Goal: Task Accomplishment & Management: Complete application form

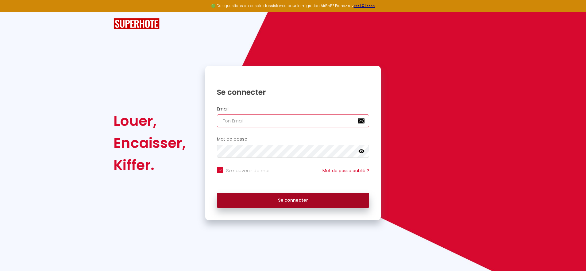
type input "[EMAIL_ADDRESS][DOMAIN_NAME]"
click at [296, 206] on button "Se connecter" at bounding box center [293, 200] width 152 height 15
checkbox input "true"
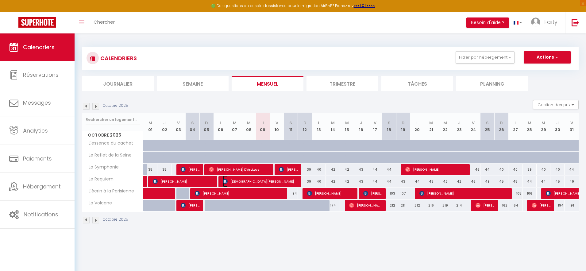
click at [260, 183] on span "[DEMOGRAPHIC_DATA][PERSON_NAME]" at bounding box center [260, 182] width 75 height 12
select select "OK"
select select "KO"
select select "0"
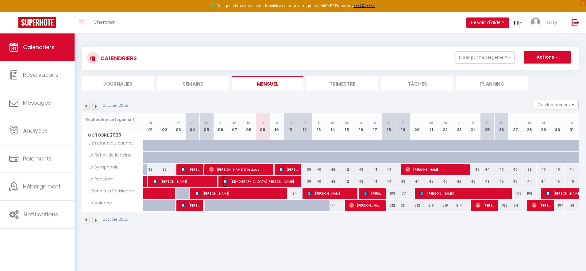
select select "1"
select select
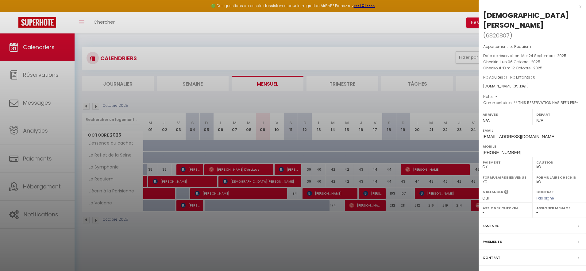
click at [494, 223] on label "Facture" at bounding box center [491, 226] width 16 height 6
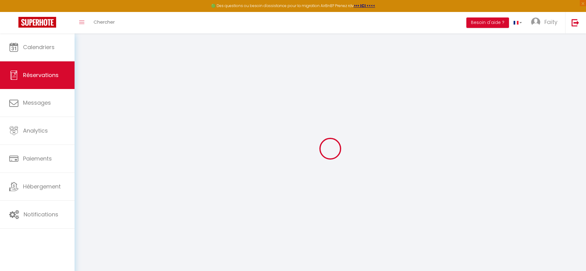
select select "cleaning"
select select "taxes"
select select
checkbox input "false"
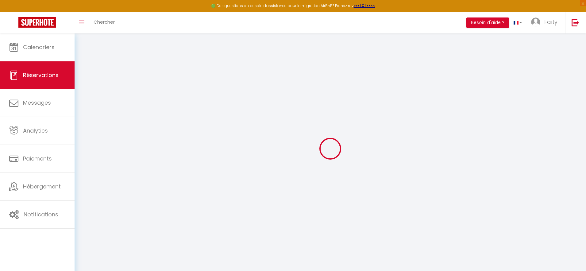
type textarea "** THIS RESERVATION HAS BEEN PRE-PAID ** BOOKING NOTE : Payment charge is EUR 4…"
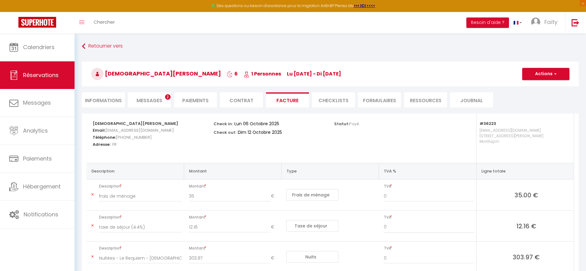
click at [114, 102] on li "Informations" at bounding box center [103, 99] width 43 height 15
select select
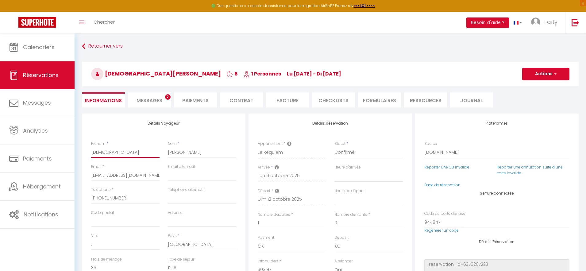
drag, startPoint x: 112, startPoint y: 152, endPoint x: 86, endPoint y: 152, distance: 26.4
click at [86, 152] on div "Détails Voyageur Prénom * [DEMOGRAPHIC_DATA][PERSON_NAME] * [PERSON_NAME] * [EM…" at bounding box center [164, 223] width 164 height 219
type input "E"
select select
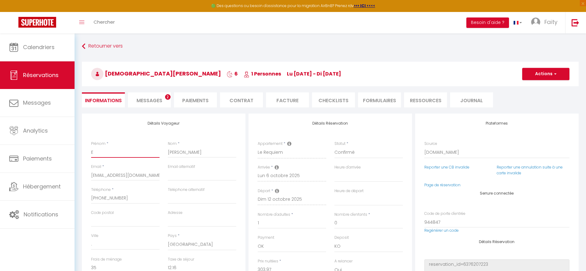
checkbox input "false"
type input "EI"
select select
checkbox input "false"
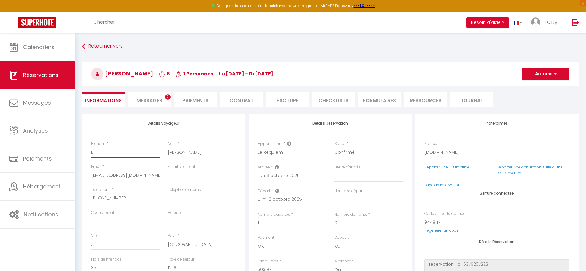
type input "EIR"
select select
checkbox input "false"
type input "EIRL"
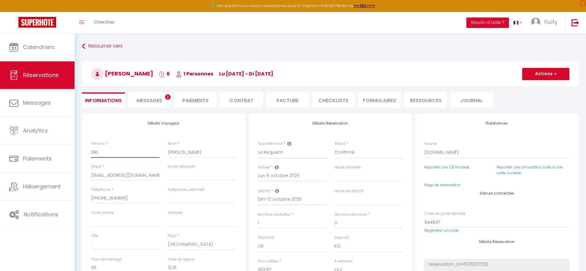
select select
checkbox input "false"
type input "EIRL"
select select
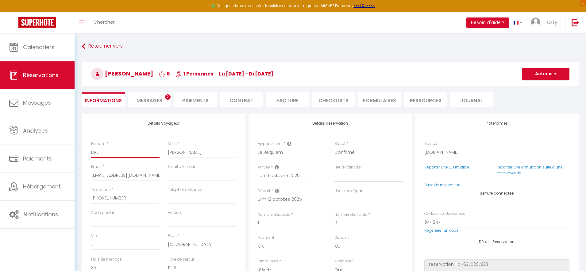
select select
checkbox input "false"
type input "EIRL F"
select select
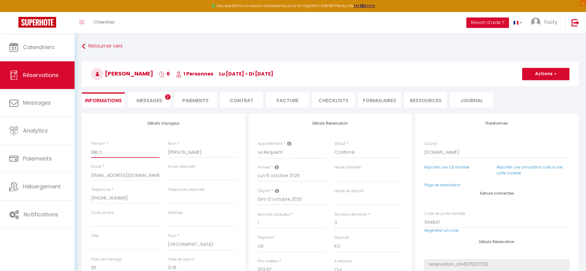
checkbox input "false"
type input "EIRL FR"
select select
checkbox input "false"
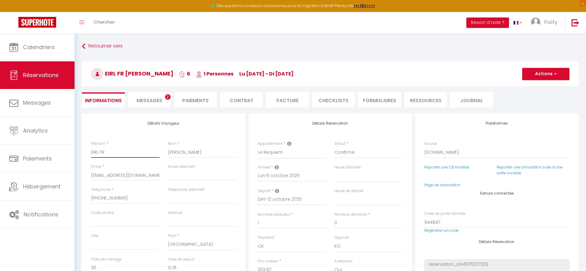
type input "EIRL FRa"
select select
checkbox input "false"
type input "EIRL [PERSON_NAME]"
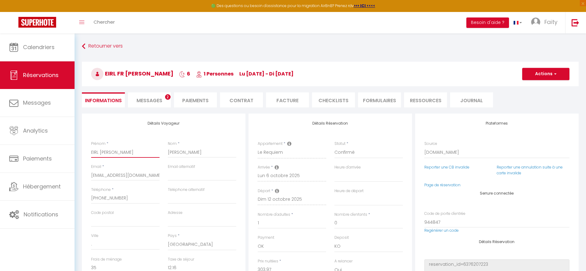
select select
checkbox input "false"
type input "EIRL FRa"
select select
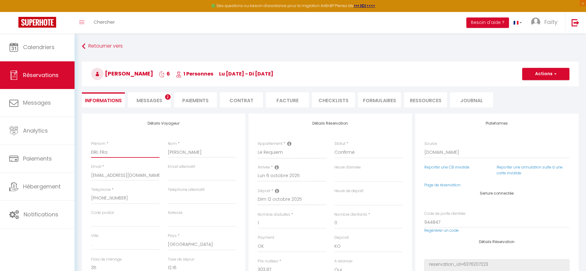
select select
checkbox input "false"
type input "EIRL FR"
select select
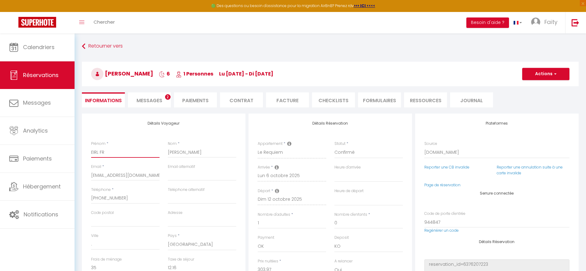
checkbox input "false"
type input "EIRL F"
select select
checkbox input "false"
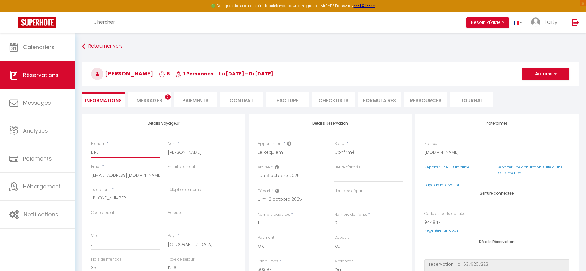
type input "EIRL Fr"
select select
checkbox input "false"
type input "EIRL Fra"
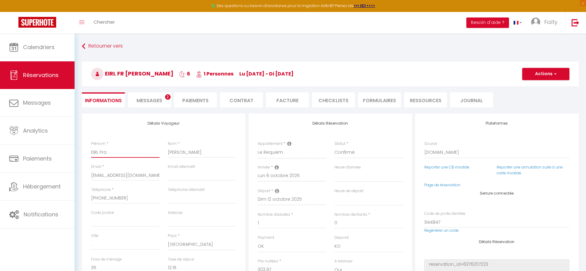
select select
checkbox input "false"
type input "EIRL [PERSON_NAME]"
select select
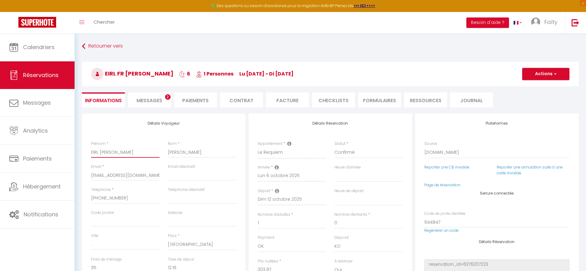
select select
checkbox input "false"
type input "[PERSON_NAME]"
select select
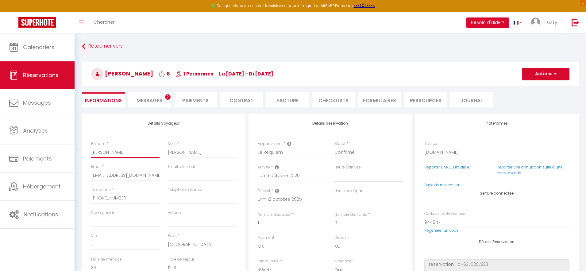
checkbox input "false"
type input "EIRL Françà"
select select
checkbox input "false"
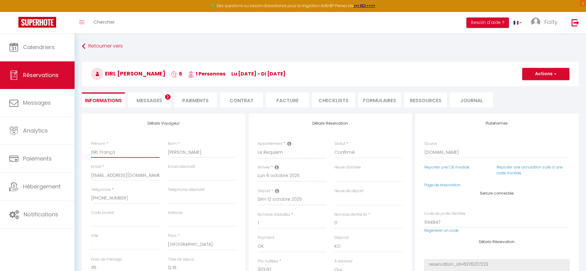
type input "[PERSON_NAME]"
select select
checkbox input "false"
type input "EIRL Franço"
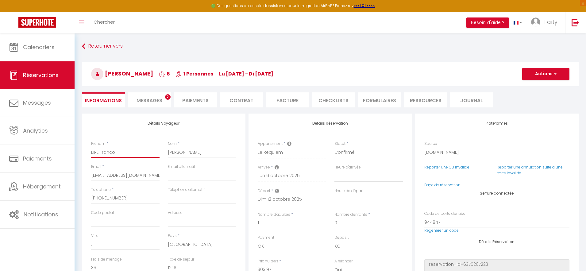
select select
checkbox input "false"
type input "EIRL Françoi"
select select
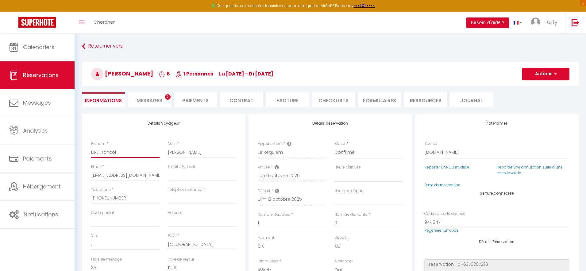
select select
checkbox input "false"
type input "[PERSON_NAME]"
select select
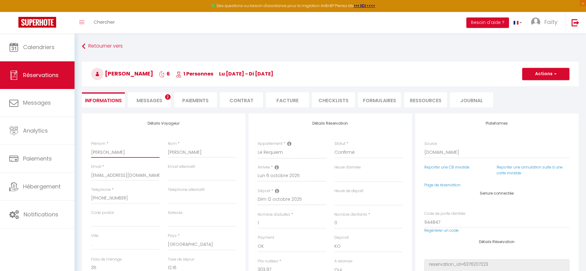
checkbox input "false"
drag, startPoint x: 189, startPoint y: 152, endPoint x: 168, endPoint y: 154, distance: 21.3
click at [168, 154] on input "[PERSON_NAME]" at bounding box center [202, 152] width 68 height 11
drag, startPoint x: 124, startPoint y: 153, endPoint x: 100, endPoint y: 153, distance: 23.3
click at [100, 153] on input "[PERSON_NAME]" at bounding box center [125, 152] width 68 height 11
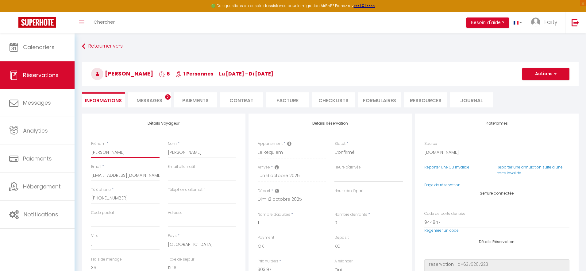
type input "EIRL"
select select
checkbox input "false"
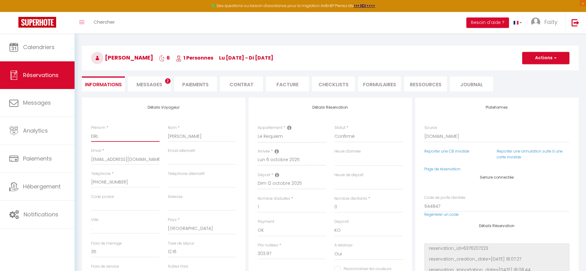
scroll to position [17, 0]
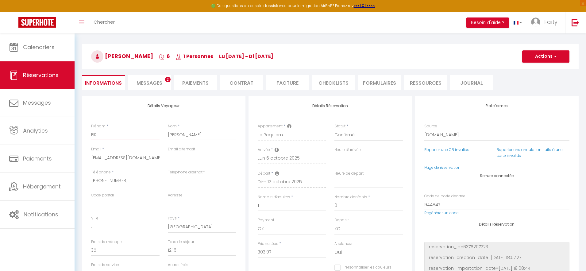
type input "EIRL"
click at [182, 208] on input "Adresse" at bounding box center [202, 203] width 68 height 11
type input "3"
select select
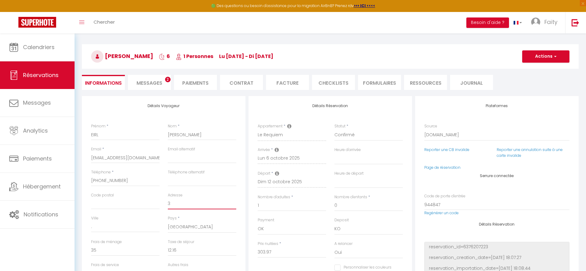
checkbox input "false"
type input "35"
select select
checkbox input "false"
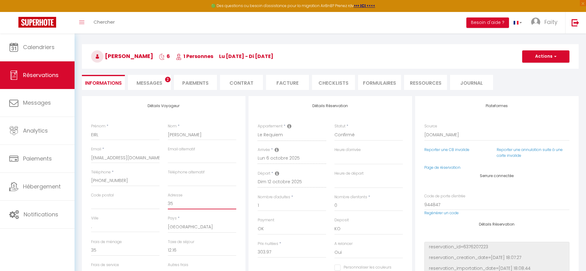
type input "351"
select select
checkbox input "false"
type input "351"
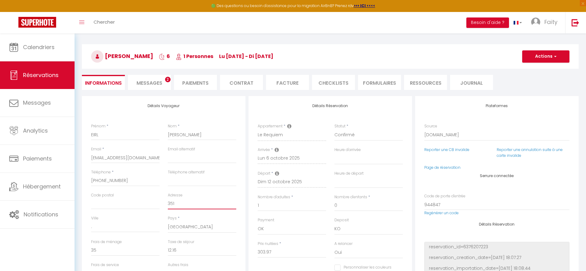
select select
checkbox input "false"
type input "351 r"
select select
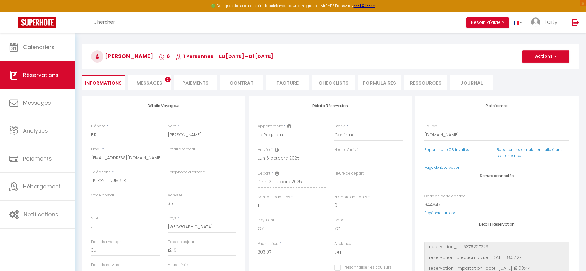
select select
checkbox input "false"
type input "351 ru"
select select
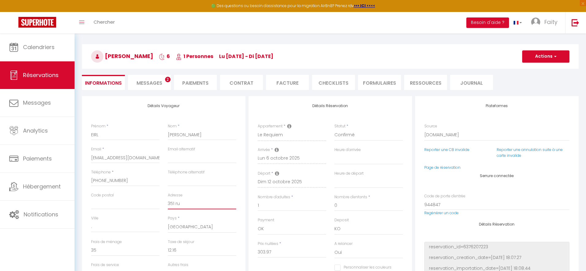
checkbox input "false"
type input "351 rue"
select select
checkbox input "false"
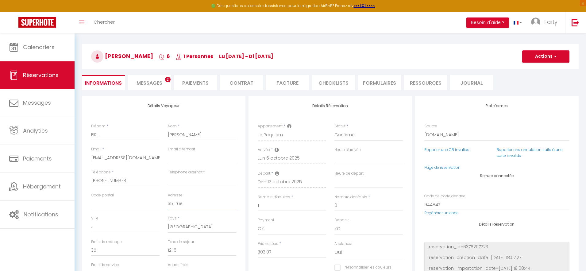
type input "351 rue"
select select
checkbox input "false"
type input "[STREET_ADDRESS]"
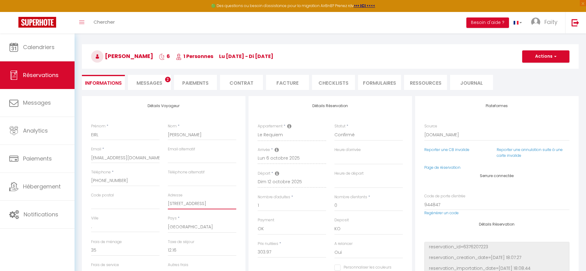
select select
checkbox input "false"
type input "[STREET_ADDRESS]"
select select
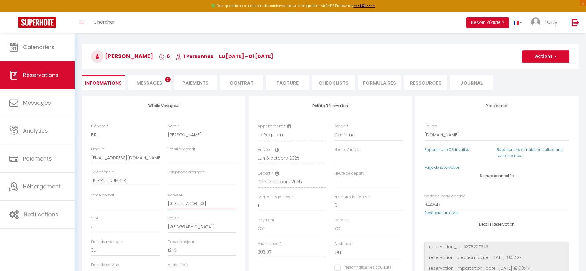
select select
checkbox input "false"
type input "[STREET_ADDRESS]"
select select
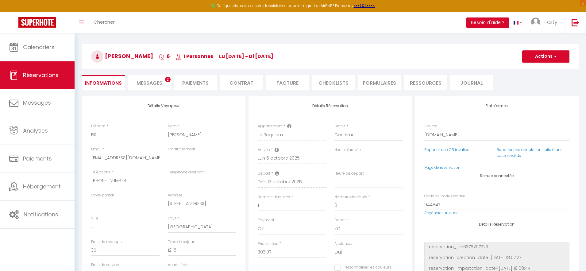
checkbox input "false"
type input "[STREET_ADDRESS]"
select select
checkbox input "false"
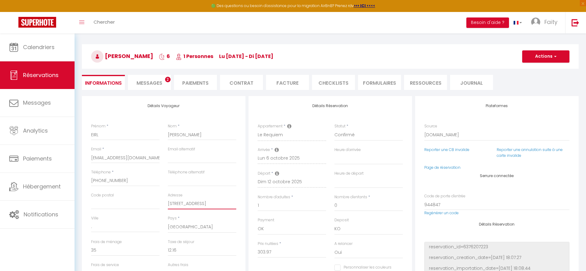
type input "[STREET_ADDRESS]"
select select
checkbox input "false"
type input "[STREET_ADDRESS]"
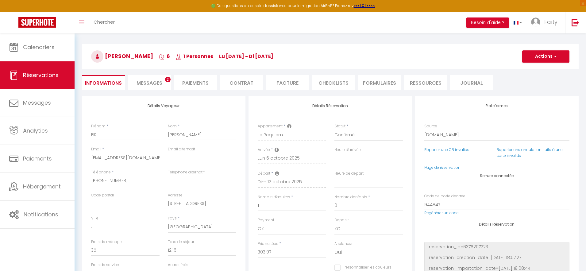
select select
checkbox input "false"
type input "[STREET_ADDRESS]"
select select
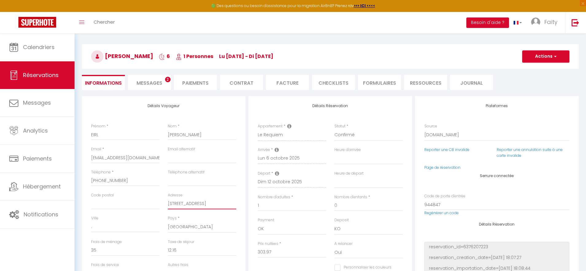
select select
checkbox input "false"
type input "[STREET_ADDRESS]"
select select
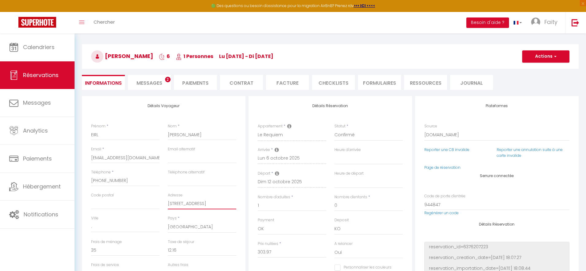
checkbox input "false"
type input "[STREET_ADDRESS]"
select select
checkbox input "false"
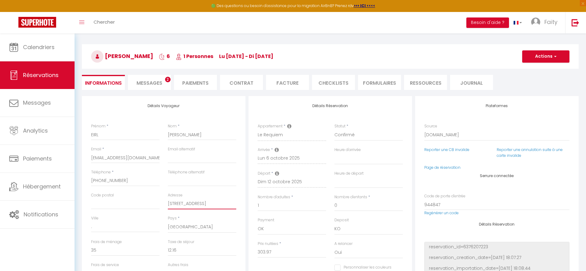
type input "[STREET_ADDRESS]"
select select
checkbox input "false"
type input "[STREET_ADDRESS]"
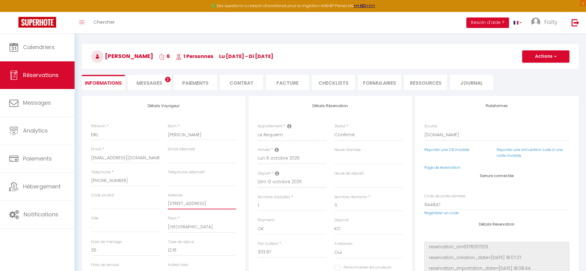
select select
checkbox input "false"
type input "[STREET_ADDRESS]"
select select
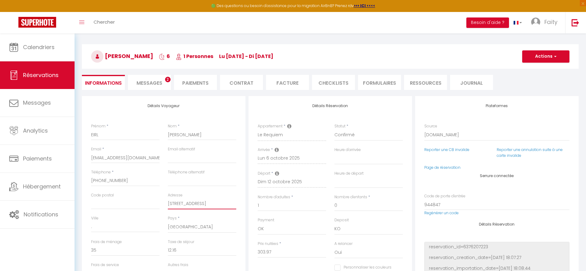
select select
checkbox input "false"
type input "[STREET_ADDRESS][MEDICAL_DATA]"
select select
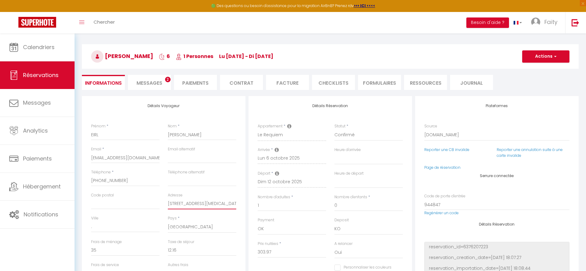
checkbox input "false"
type input "[STREET_ADDRESS][PERSON_NAME]"
select select
checkbox input "false"
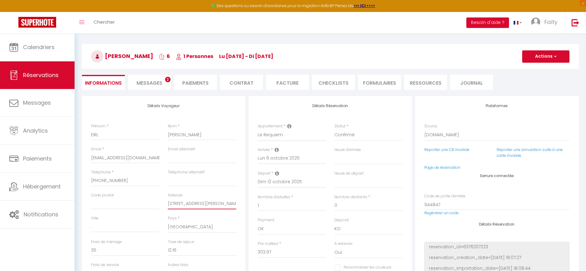
type input "[STREET_ADDRESS][MEDICAL_DATA]"
select select
checkbox input "false"
type input "[STREET_ADDRESS]"
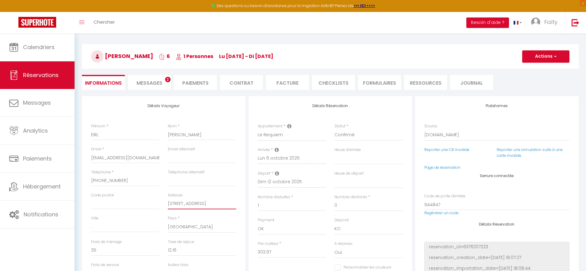
select select
click at [112, 204] on input "Code postal" at bounding box center [125, 203] width 68 height 11
click at [103, 233] on div "Ville ." at bounding box center [125, 227] width 77 height 24
click at [105, 229] on input "." at bounding box center [125, 226] width 68 height 11
click at [117, 155] on input "[EMAIL_ADDRESS][DOMAIN_NAME]" at bounding box center [125, 157] width 68 height 11
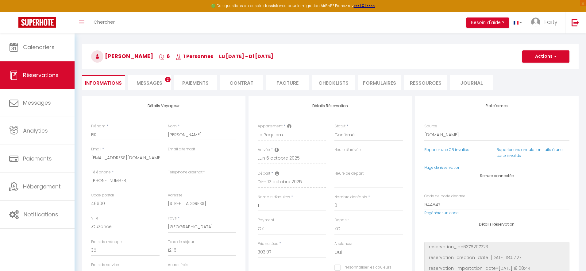
scroll to position [0, 5]
drag, startPoint x: 91, startPoint y: 157, endPoint x: 182, endPoint y: 159, distance: 90.9
click at [182, 159] on div "Email * [EMAIL_ADDRESS][DOMAIN_NAME] Email alternatif" at bounding box center [163, 157] width 153 height 23
click at [220, 127] on div "Nom * [PERSON_NAME]" at bounding box center [202, 131] width 68 height 17
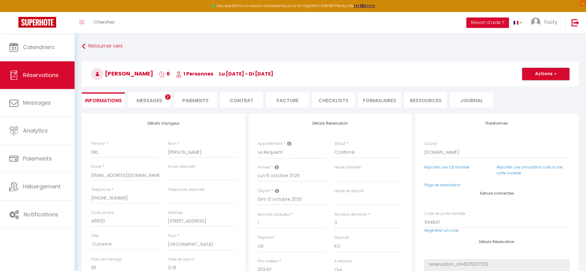
click at [558, 74] on button "Actions" at bounding box center [545, 74] width 47 height 12
click at [538, 87] on link "Enregistrer" at bounding box center [540, 87] width 48 height 8
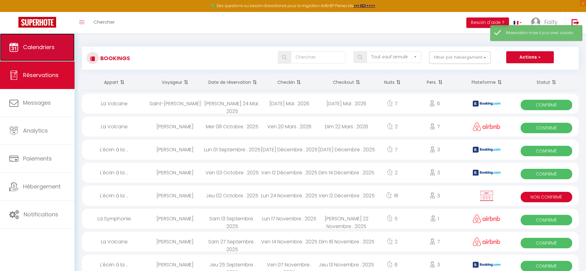
click at [47, 55] on link "Calendriers" at bounding box center [37, 47] width 75 height 28
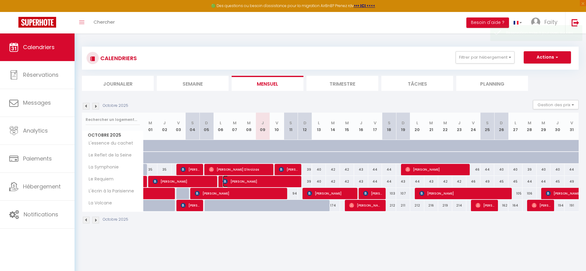
click at [255, 183] on span "[PERSON_NAME]" at bounding box center [260, 182] width 75 height 12
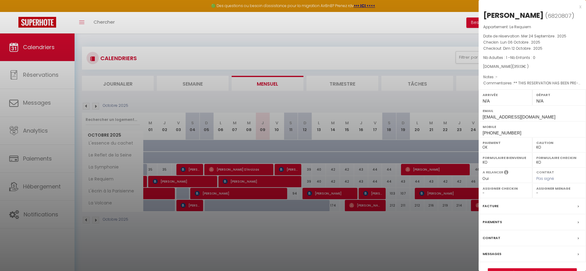
click at [494, 201] on div "Facture" at bounding box center [532, 206] width 107 height 16
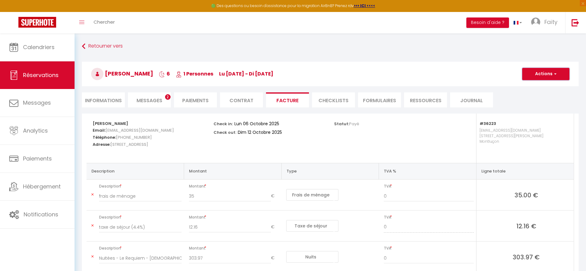
click at [548, 71] on button "Actions" at bounding box center [545, 74] width 47 height 12
click at [529, 95] on link "Aperçu et éditer" at bounding box center [542, 95] width 52 height 8
click at [552, 75] on button "Actions" at bounding box center [545, 74] width 47 height 12
click at [538, 104] on link "Envoyer la facture" at bounding box center [542, 103] width 52 height 8
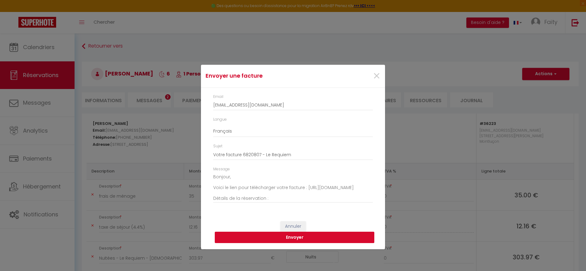
click at [295, 238] on button "Envoyer" at bounding box center [295, 238] width 160 height 12
